Goal: Information Seeking & Learning: Learn about a topic

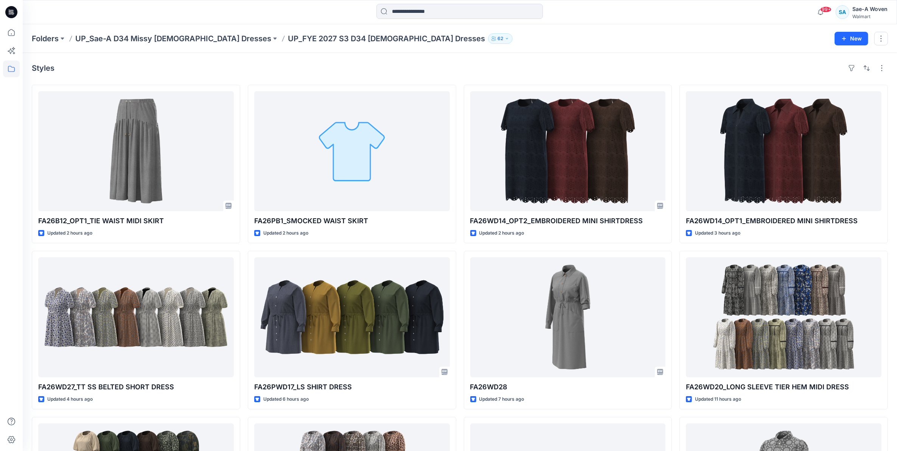
click at [288, 34] on p "UP_FYE 2027 S3 D34 [DEMOGRAPHIC_DATA] Dresses" at bounding box center [386, 38] width 197 height 11
click at [187, 33] on p "UP_Sae-A D34 Missy [DEMOGRAPHIC_DATA] Dresses" at bounding box center [173, 38] width 196 height 11
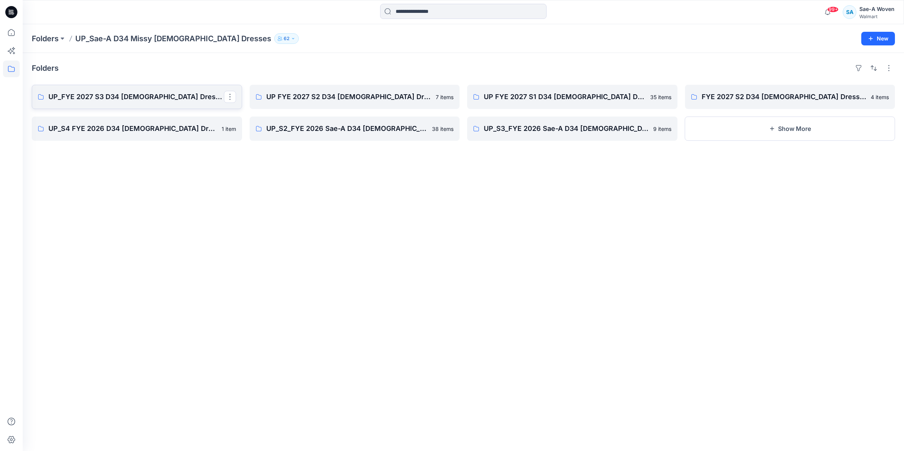
click at [133, 96] on p "UP_FYE 2027 S3 D34 [DEMOGRAPHIC_DATA] Dresses" at bounding box center [136, 97] width 176 height 11
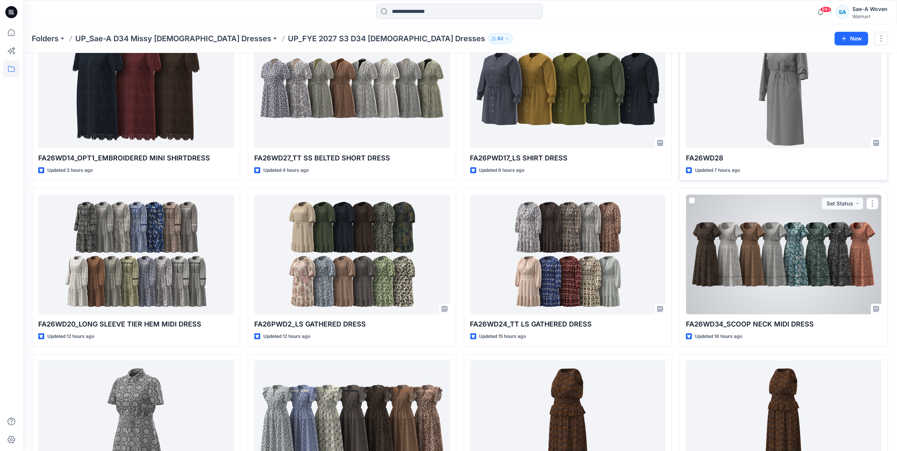
scroll to position [182, 0]
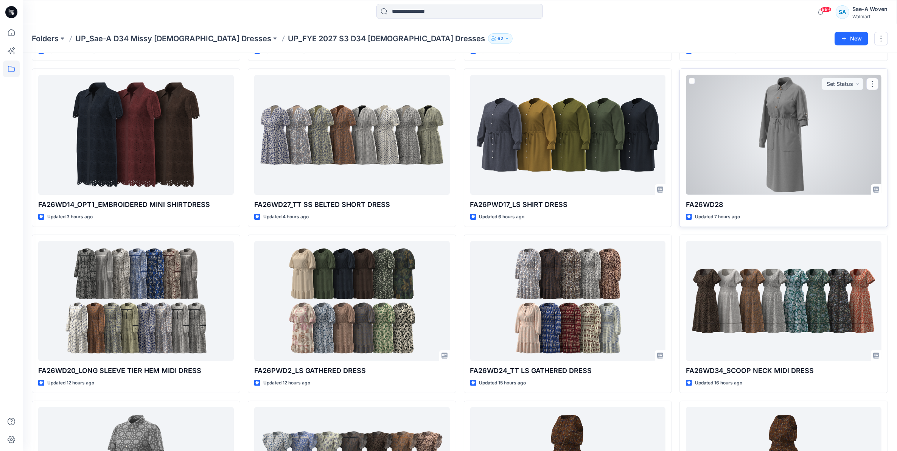
click at [753, 171] on div at bounding box center [784, 135] width 196 height 120
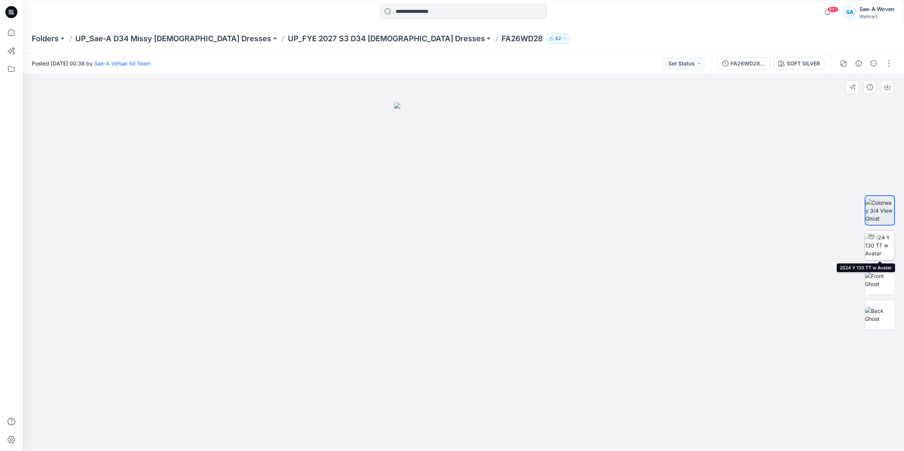
click at [893, 252] on img at bounding box center [880, 245] width 30 height 24
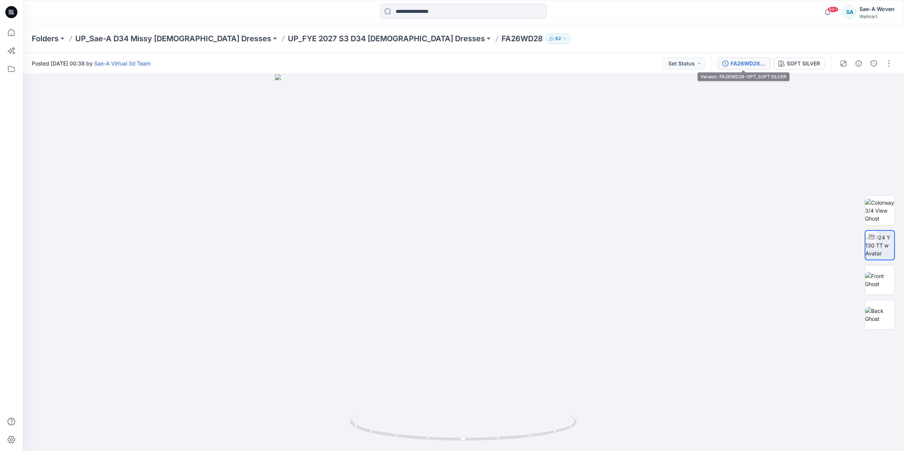
click at [755, 66] on div "FA26WD28-OPT_SOFT SILVER" at bounding box center [748, 63] width 35 height 8
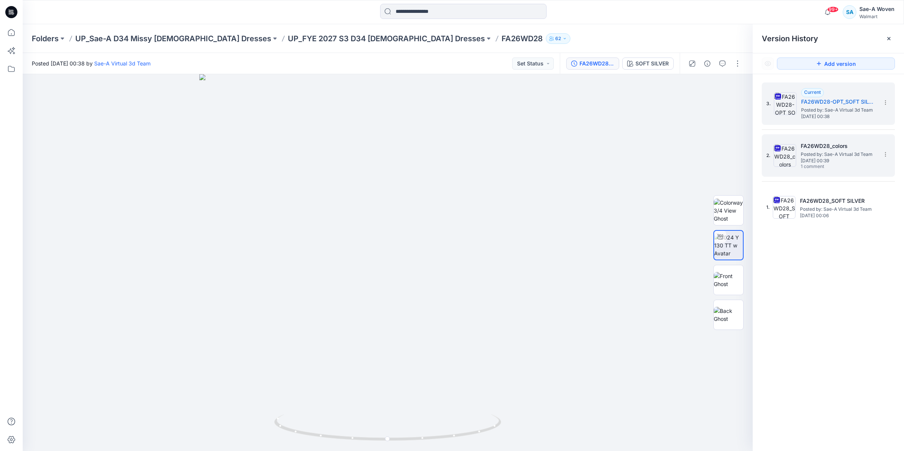
click at [838, 166] on span "1 comment" at bounding box center [827, 167] width 53 height 6
click at [822, 110] on span "Posted by: Sae-A Virtual 3d Team" at bounding box center [839, 110] width 76 height 8
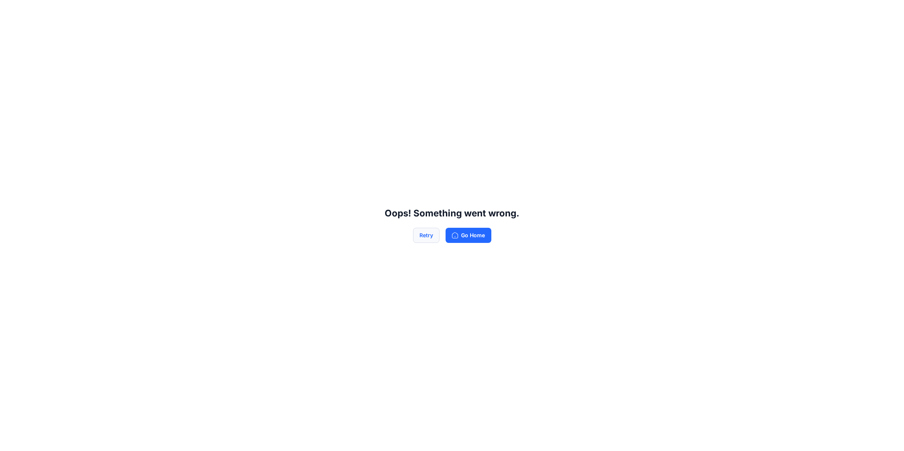
click at [433, 230] on button "Retry" at bounding box center [426, 235] width 26 height 15
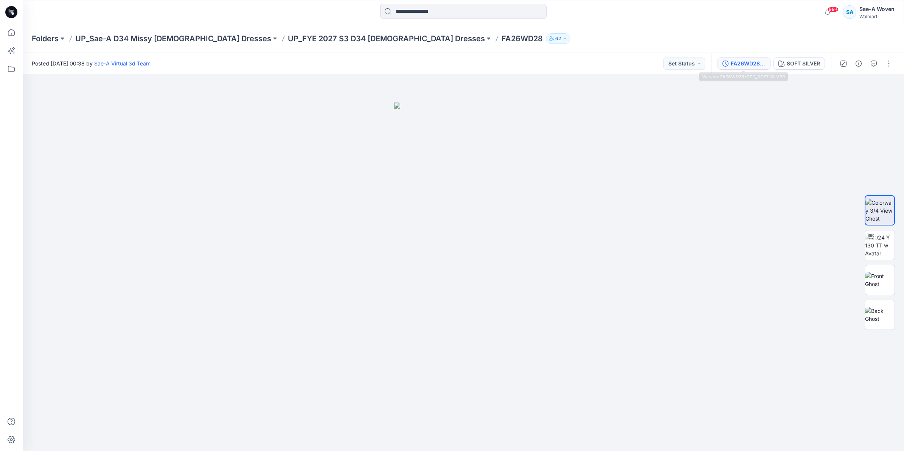
click at [733, 61] on div "FA26WD28-OPT_SOFT SILVER" at bounding box center [748, 63] width 35 height 8
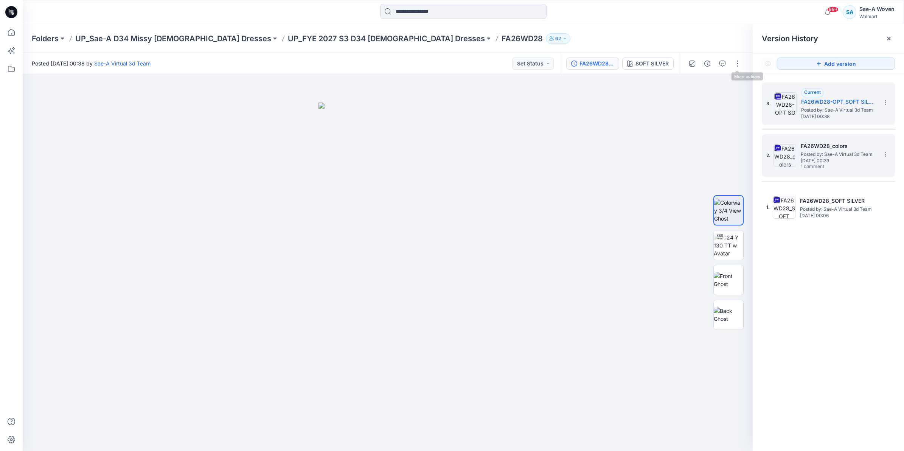
click at [814, 159] on span "[DATE] 00:39" at bounding box center [839, 160] width 76 height 5
click at [778, 106] on img at bounding box center [785, 103] width 23 height 23
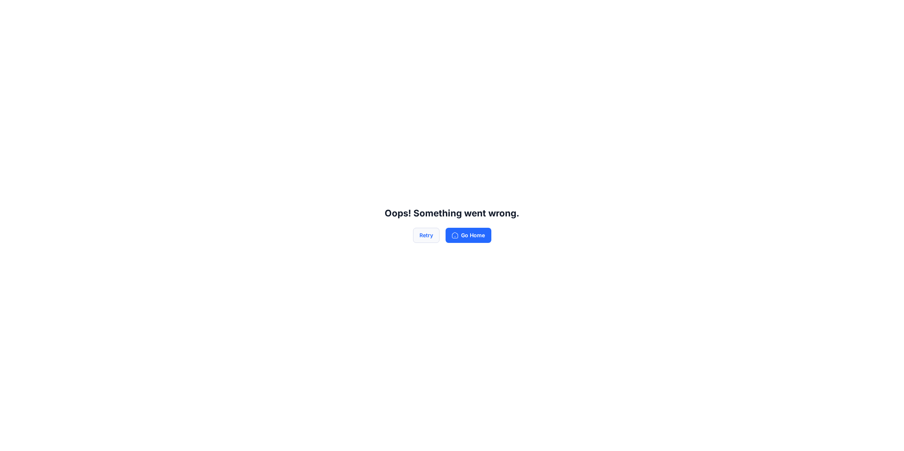
click at [431, 238] on button "Retry" at bounding box center [426, 235] width 26 height 15
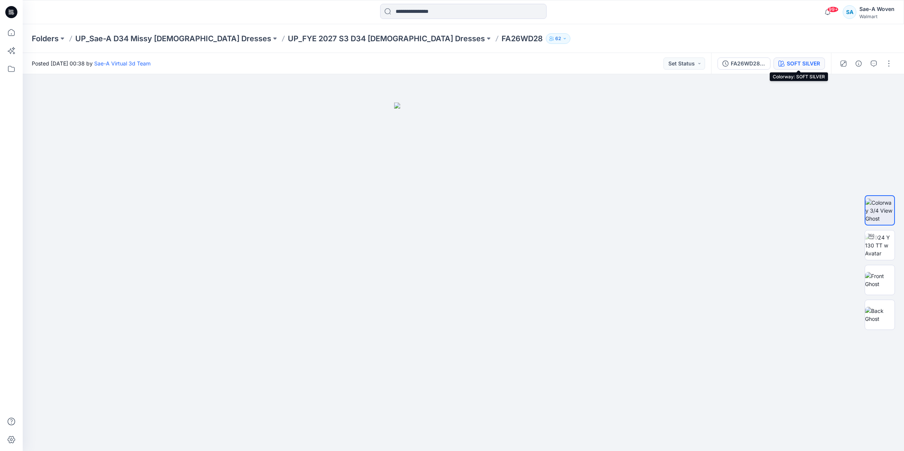
click at [794, 64] on div "SOFT SILVER" at bounding box center [803, 63] width 33 height 8
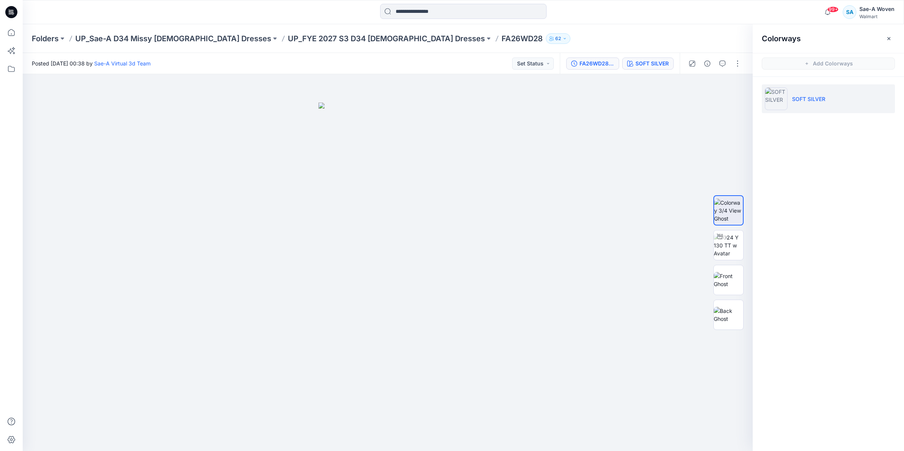
click at [602, 58] on button "FA26WD28-OPT_SOFT SILVER" at bounding box center [592, 64] width 53 height 12
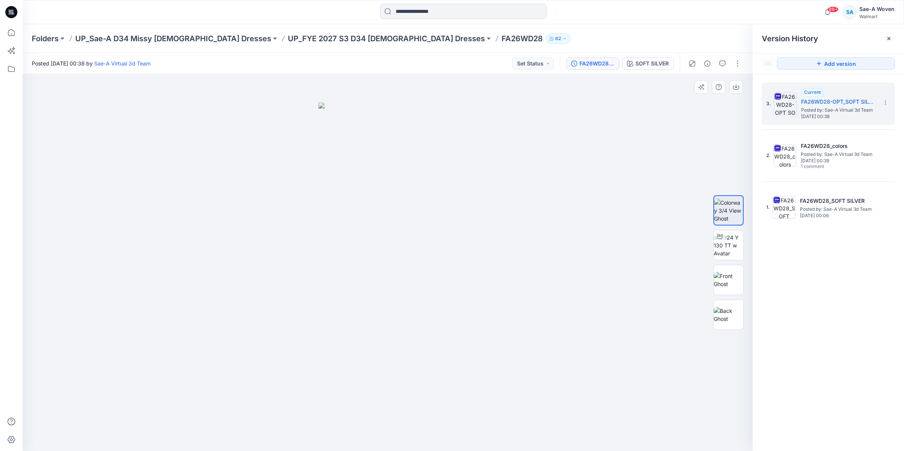
click at [273, 301] on div at bounding box center [388, 262] width 730 height 377
click at [742, 247] on img at bounding box center [729, 245] width 30 height 24
drag, startPoint x: 424, startPoint y: 369, endPoint x: 426, endPoint y: 267, distance: 101.8
click at [426, 267] on img at bounding box center [388, 167] width 569 height 569
drag, startPoint x: 463, startPoint y: 383, endPoint x: 460, endPoint y: 395, distance: 13.0
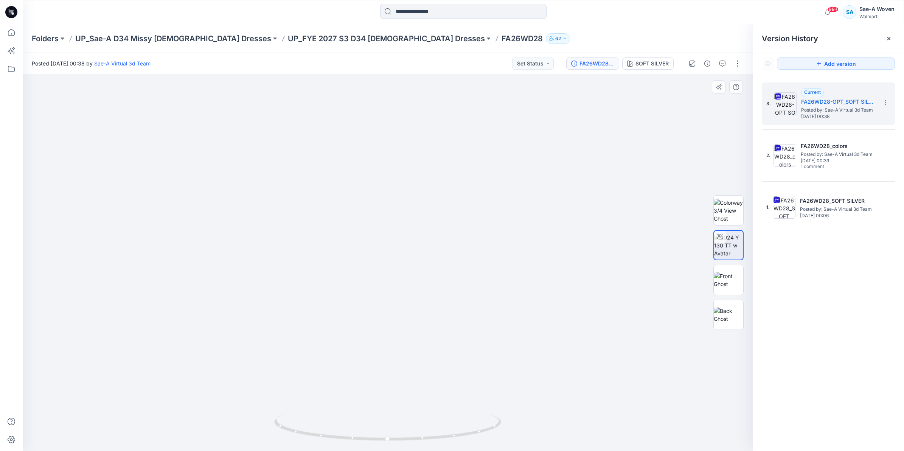
click at [460, 396] on img at bounding box center [388, 124] width 664 height 653
drag, startPoint x: 424, startPoint y: 353, endPoint x: 427, endPoint y: 322, distance: 31.5
click at [427, 322] on img at bounding box center [388, 167] width 569 height 569
click at [318, 37] on p "UP_FYE 2027 S3 D34 [DEMOGRAPHIC_DATA] Dresses" at bounding box center [386, 38] width 197 height 11
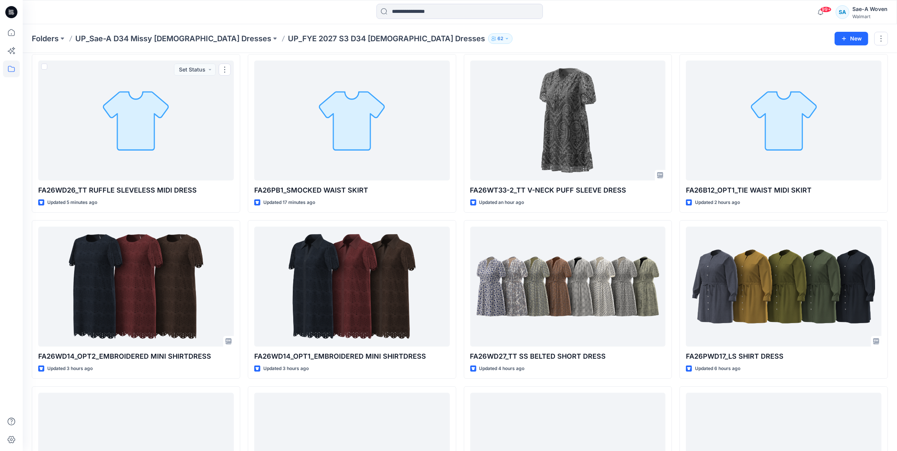
scroll to position [47, 0]
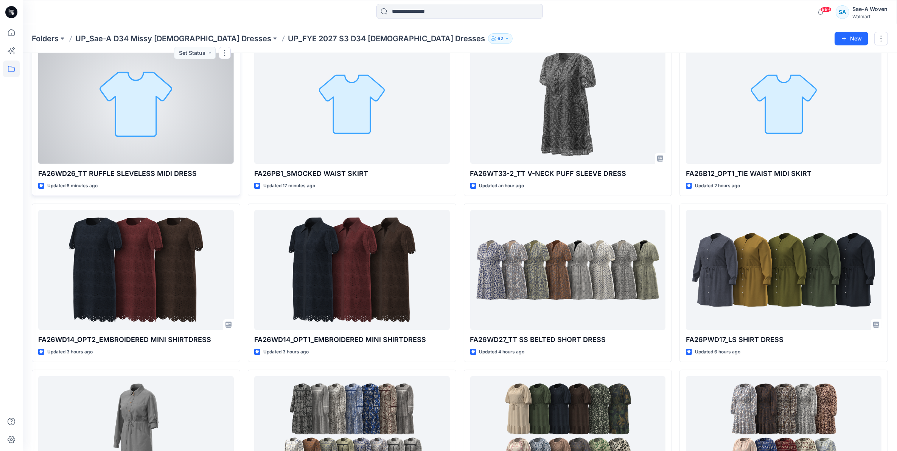
click at [125, 89] on div at bounding box center [136, 104] width 196 height 120
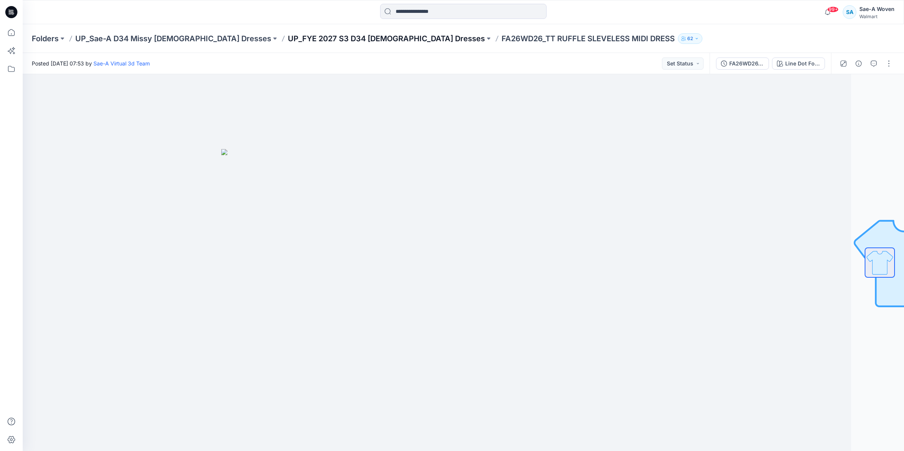
click at [288, 40] on p "UP_FYE 2027 S3 D34 [DEMOGRAPHIC_DATA] Dresses" at bounding box center [386, 38] width 197 height 11
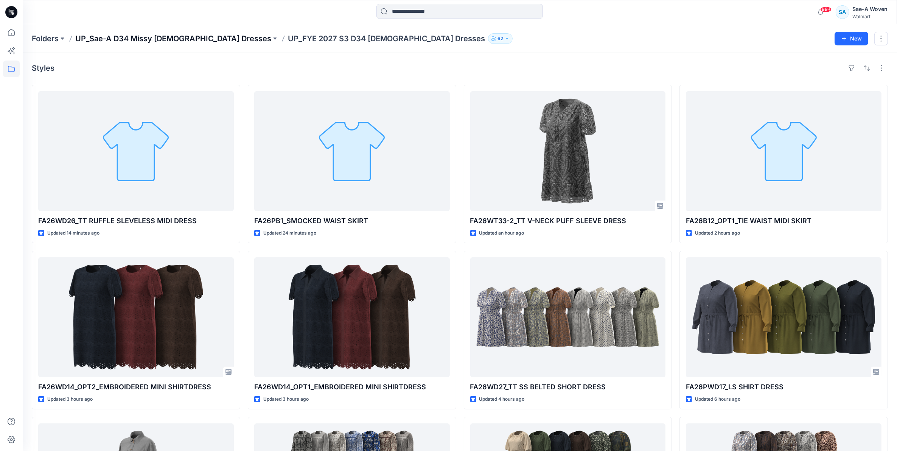
click at [188, 36] on p "UP_Sae-A D34 Missy [DEMOGRAPHIC_DATA] Dresses" at bounding box center [173, 38] width 196 height 11
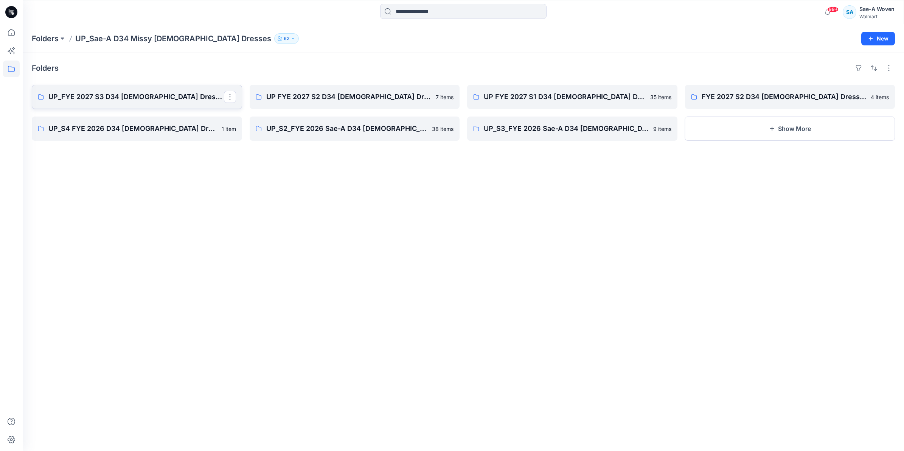
click at [139, 101] on p "UP_FYE 2027 S3 D34 [DEMOGRAPHIC_DATA] Dresses" at bounding box center [136, 97] width 176 height 11
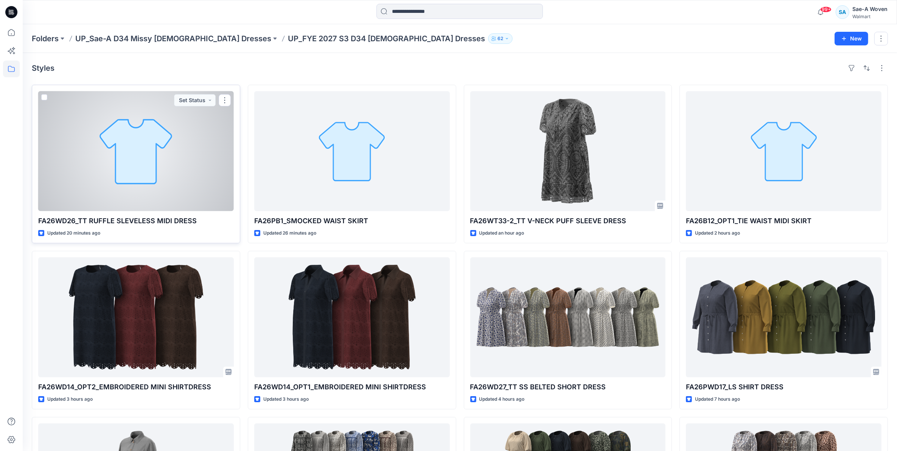
click at [171, 179] on div at bounding box center [136, 151] width 196 height 120
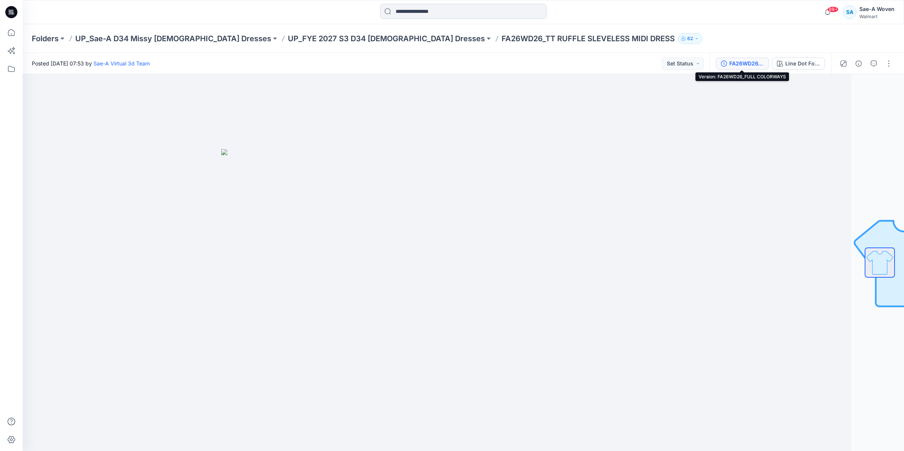
click at [748, 65] on div "FA26WD26_FULL COLORWAYS" at bounding box center [746, 63] width 35 height 8
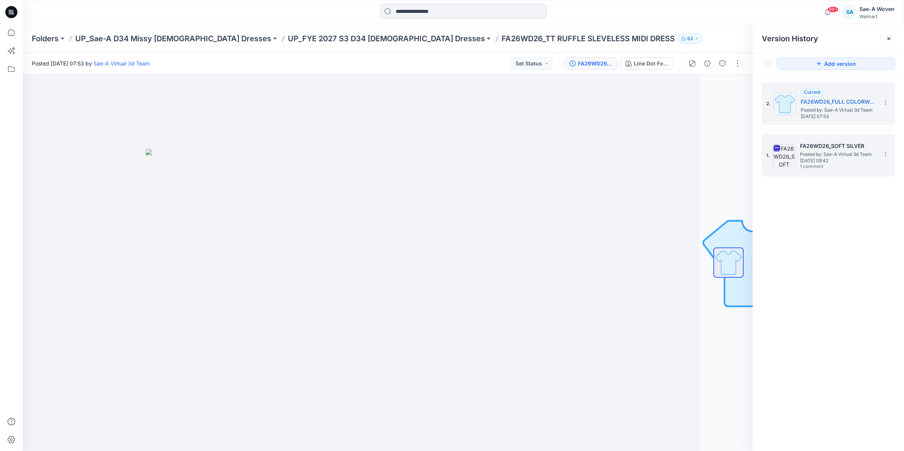
click at [813, 156] on span "Posted by: Sae-A Virtual 3d Team" at bounding box center [838, 155] width 76 height 8
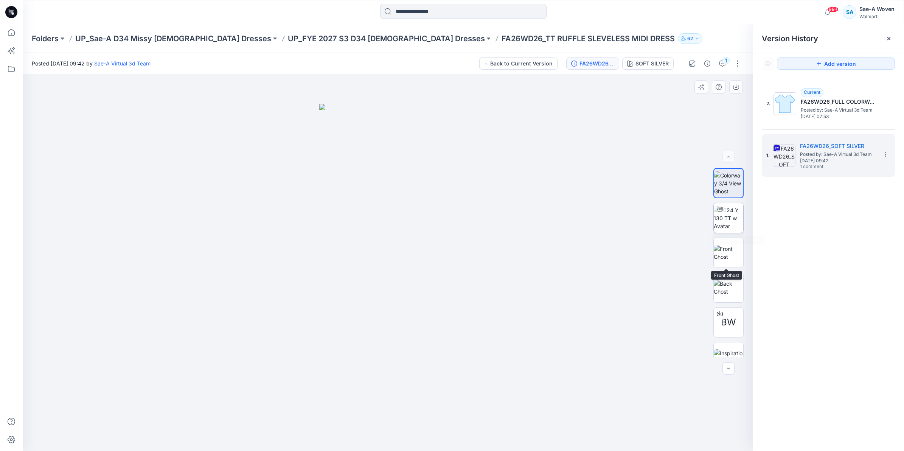
click at [719, 219] on img at bounding box center [729, 218] width 30 height 24
click at [656, 59] on button "SOFT SILVER" at bounding box center [647, 64] width 51 height 12
